Goal: Obtain resource: Obtain resource

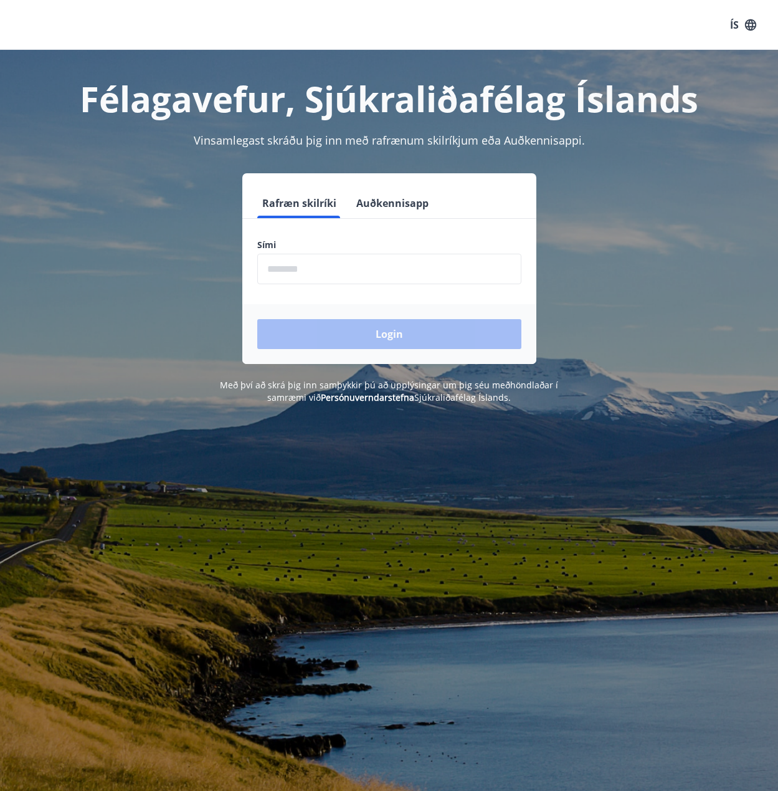
click at [328, 270] on input "phone" at bounding box center [389, 269] width 264 height 31
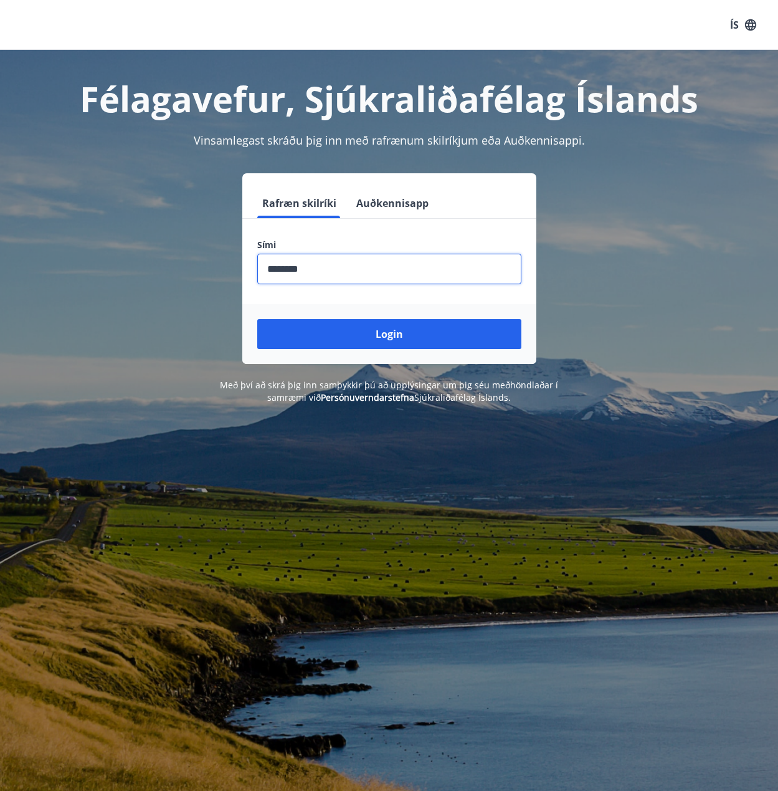
type input "********"
click at [257, 319] on button "Login" at bounding box center [389, 334] width 264 height 30
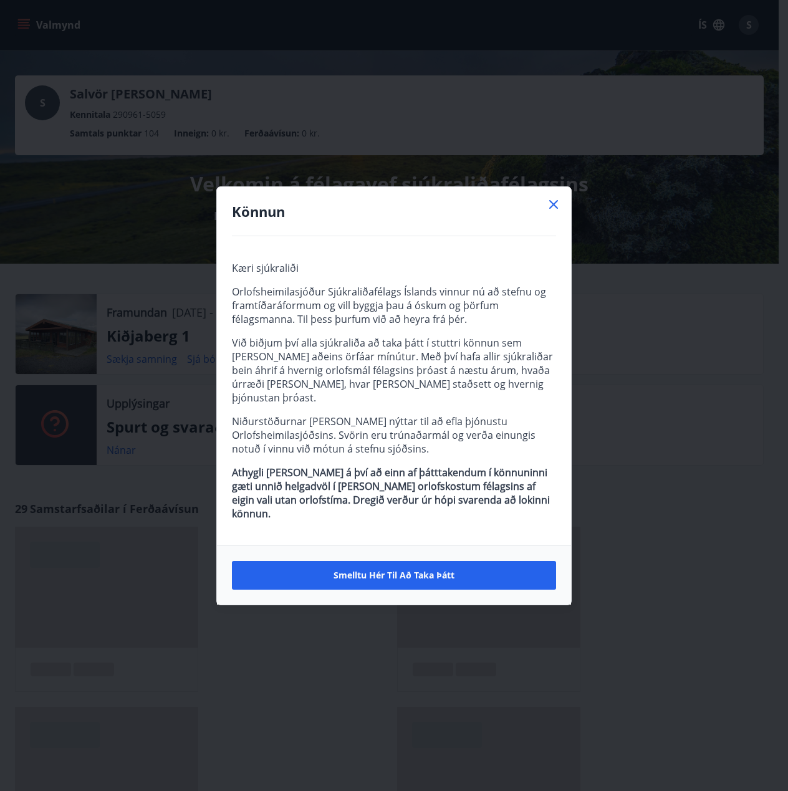
click at [551, 209] on icon at bounding box center [553, 204] width 9 height 9
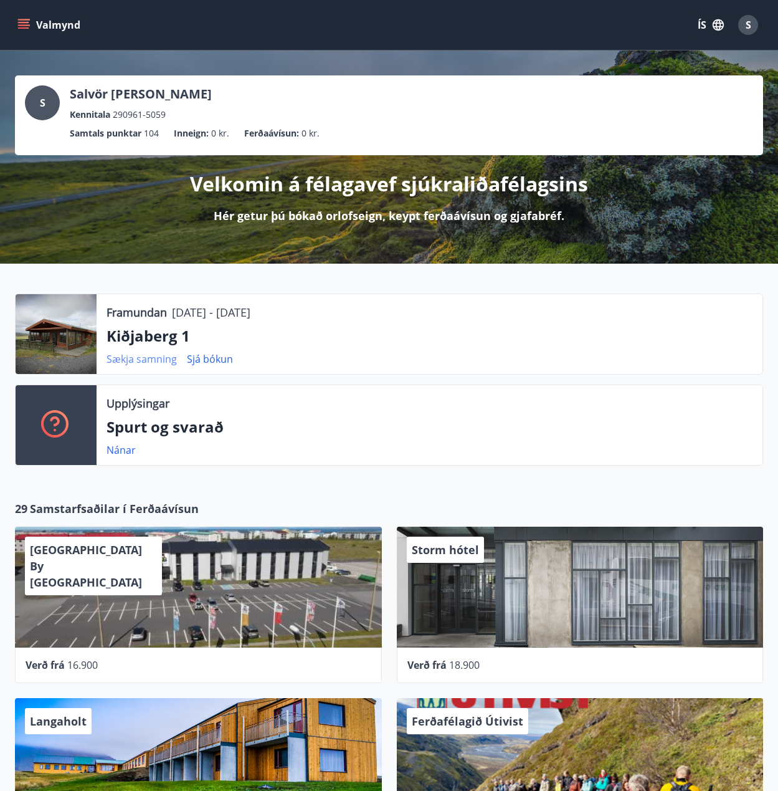
click at [150, 359] on link "Sækja samning" at bounding box center [142, 359] width 70 height 14
click at [748, 29] on span "S" at bounding box center [749, 25] width 6 height 14
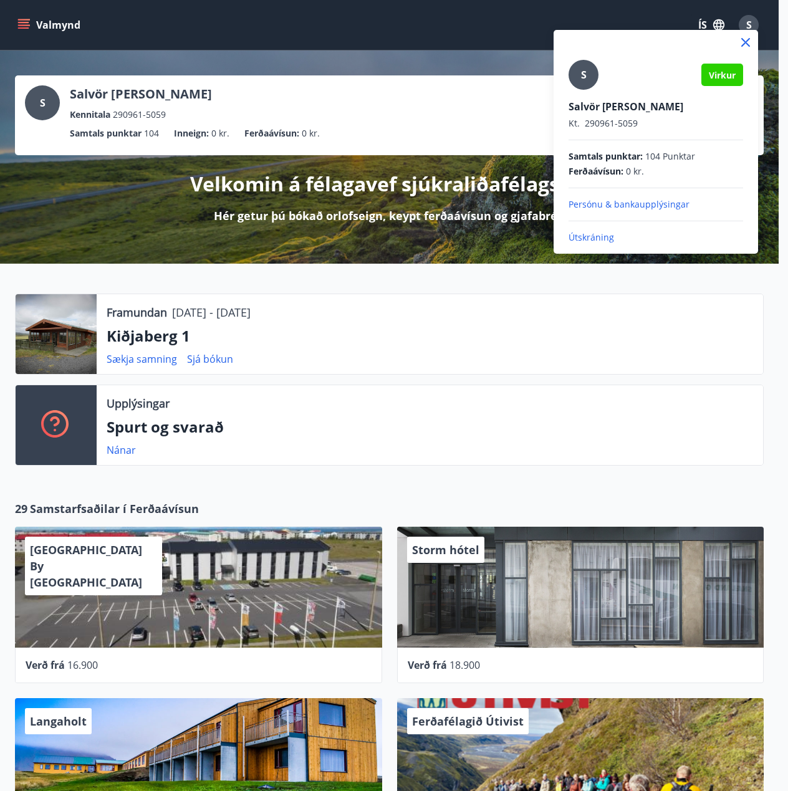
click at [622, 236] on p "Útskráning" at bounding box center [655, 237] width 174 height 12
